Goal: Check status: Check status

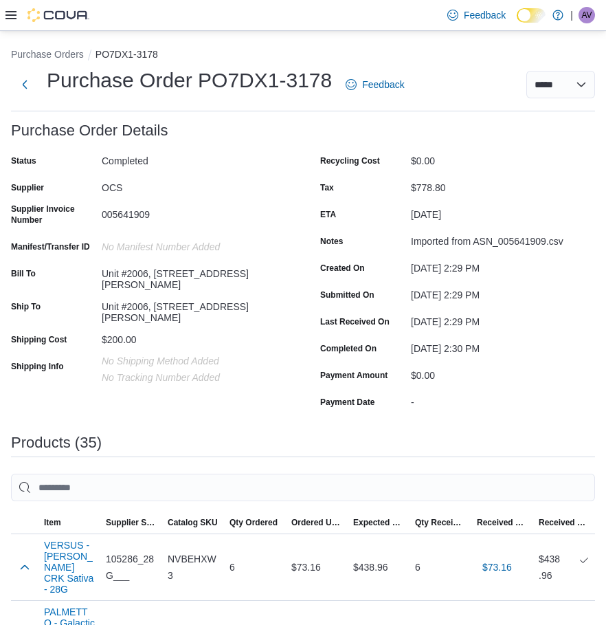
drag, startPoint x: 432, startPoint y: 67, endPoint x: 432, endPoint y: 29, distance: 38.5
click at [432, 67] on div "**********" at bounding box center [303, 85] width 584 height 36
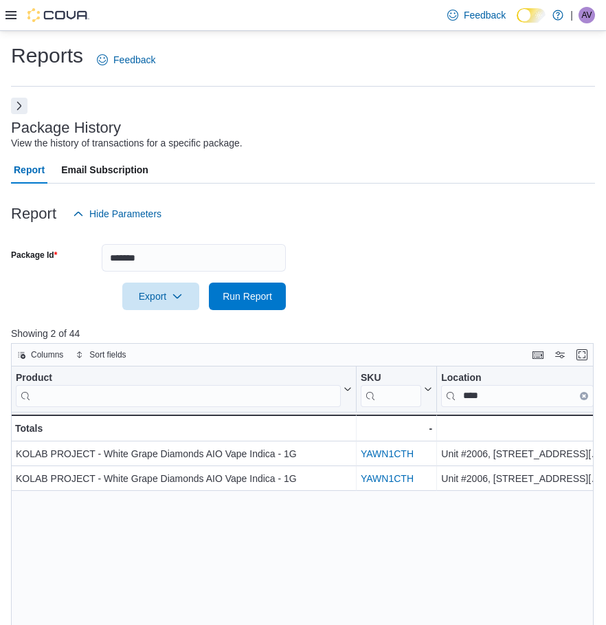
scroll to position [0, 60]
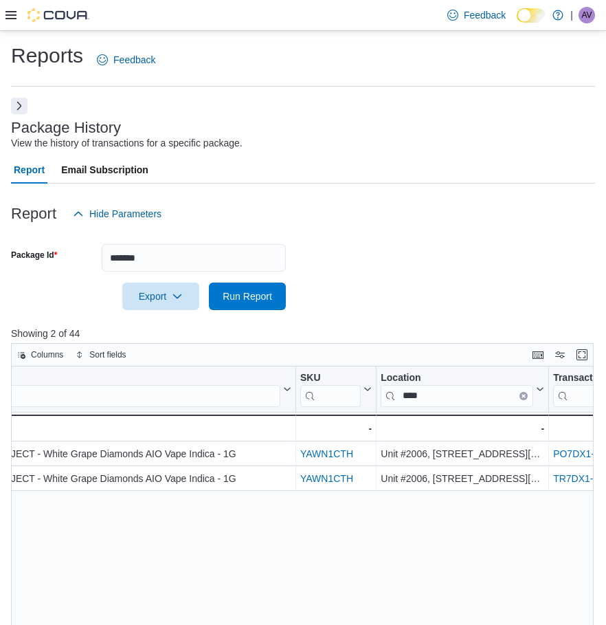
click at [459, 233] on div at bounding box center [303, 236] width 584 height 16
click at [347, 181] on div "Report Email Subscription" at bounding box center [303, 169] width 584 height 27
click at [364, 177] on div "Report Email Subscription" at bounding box center [303, 169] width 584 height 27
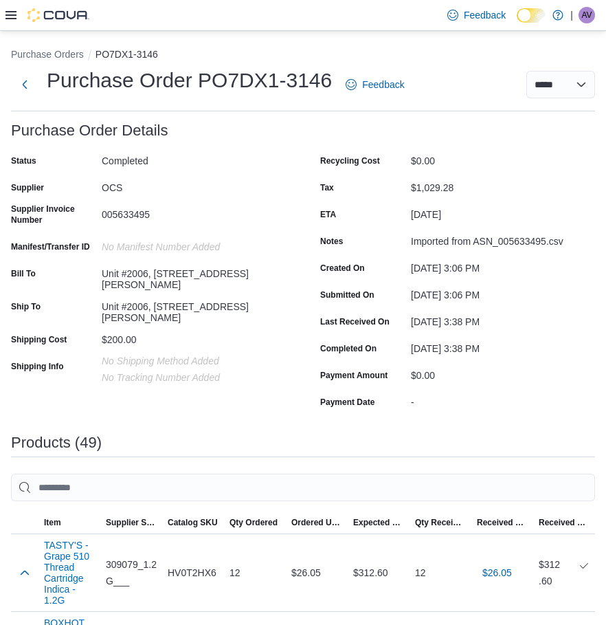
drag, startPoint x: 403, startPoint y: 55, endPoint x: 360, endPoint y: 45, distance: 43.9
click at [403, 55] on ol "Purchase Orders PO7DX1-3146" at bounding box center [303, 55] width 584 height 16
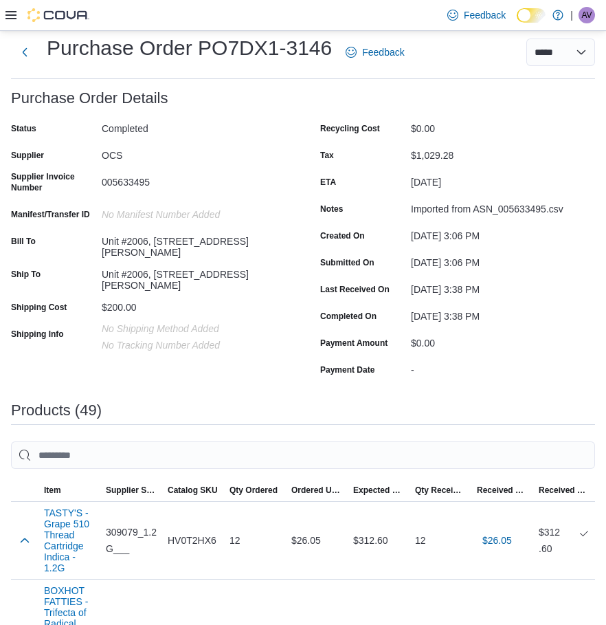
scroll to position [69, 0]
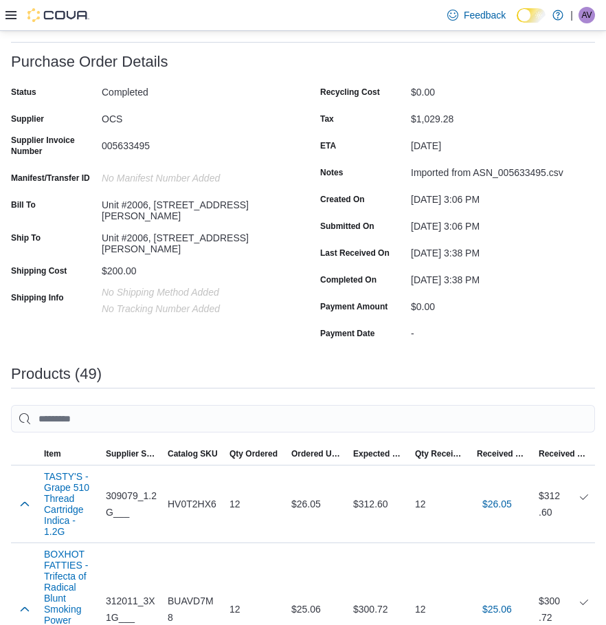
click at [203, 120] on div "OCS" at bounding box center [194, 116] width 184 height 16
click at [220, 108] on div "OCS" at bounding box center [194, 116] width 184 height 16
